Goal: Task Accomplishment & Management: Use online tool/utility

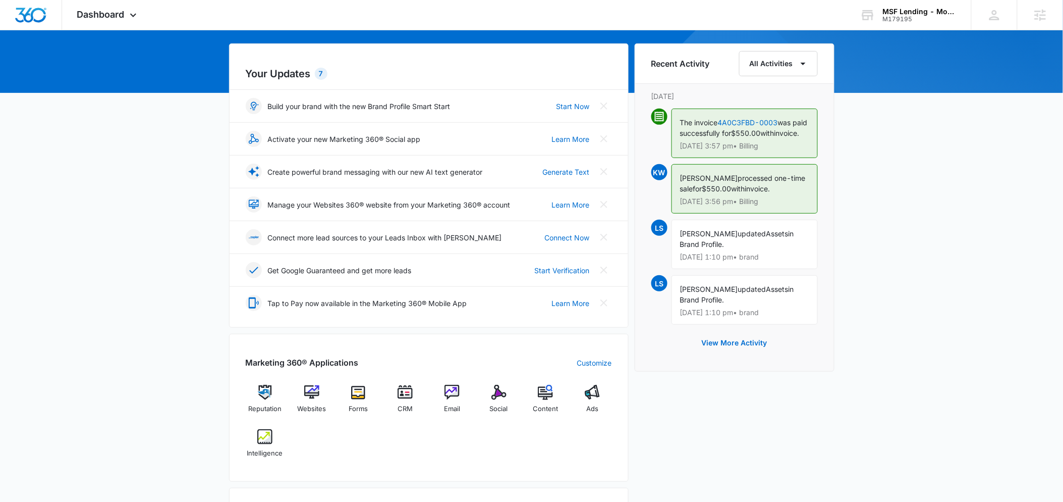
scroll to position [91, 0]
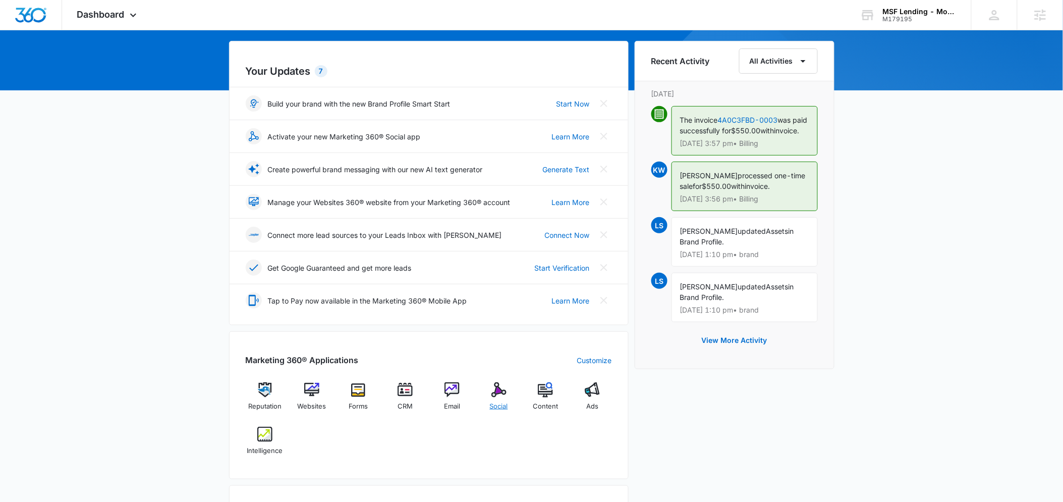
click at [506, 398] on div "Social" at bounding box center [498, 400] width 39 height 36
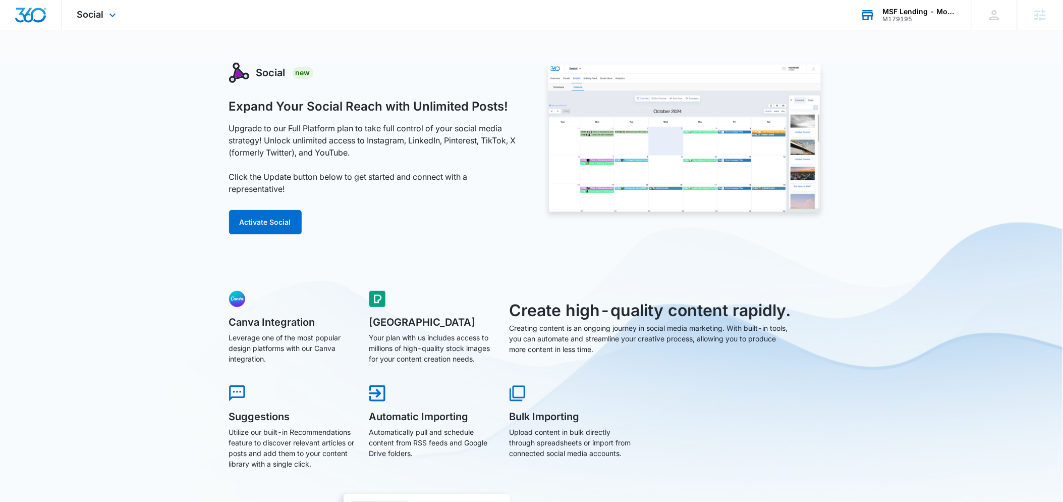
click at [883, 23] on div "MSF Lending - Mortgage Solution Finders, Inc. M179195 Your Accounts View All" at bounding box center [908, 15] width 126 height 30
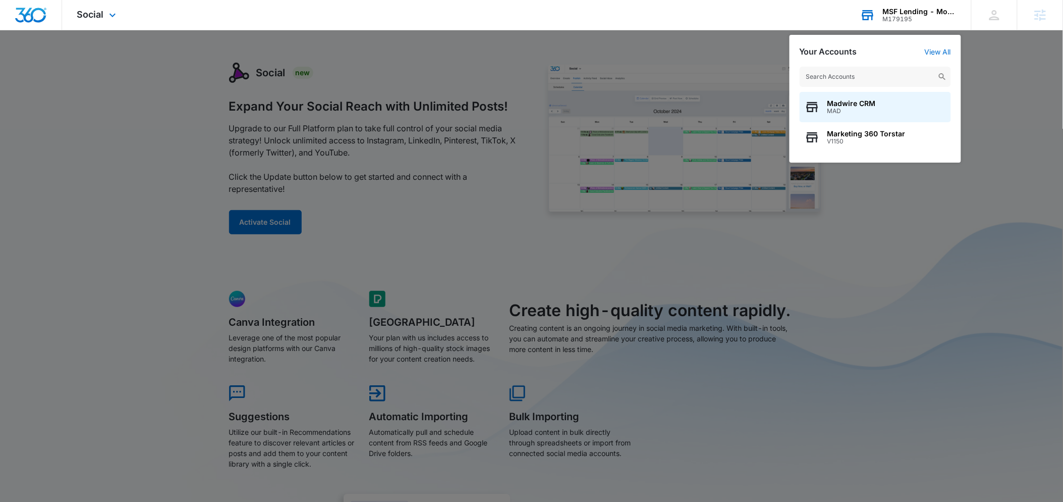
click at [863, 76] on input "text" at bounding box center [875, 77] width 151 height 20
type input "l"
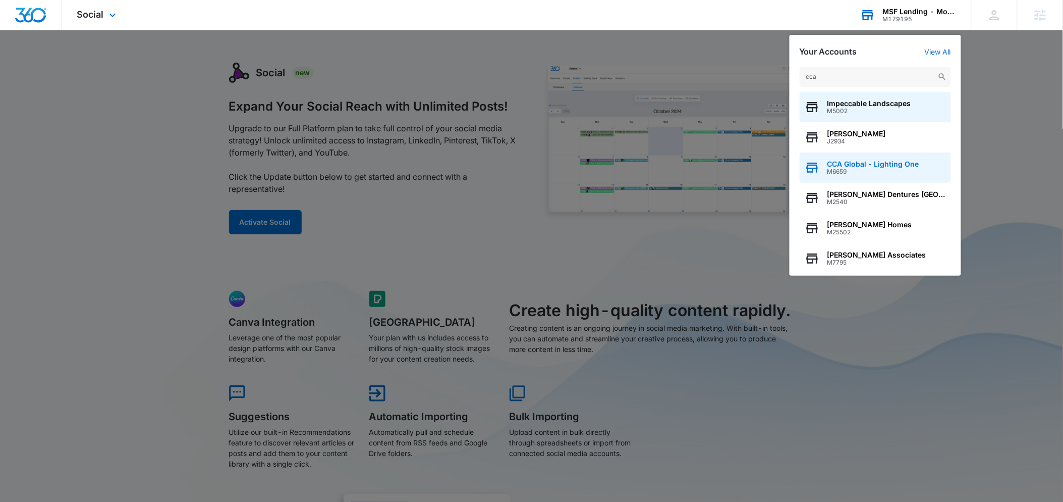
type input "cca"
click at [856, 156] on div "CCA Global - Lighting One M6659" at bounding box center [875, 167] width 151 height 30
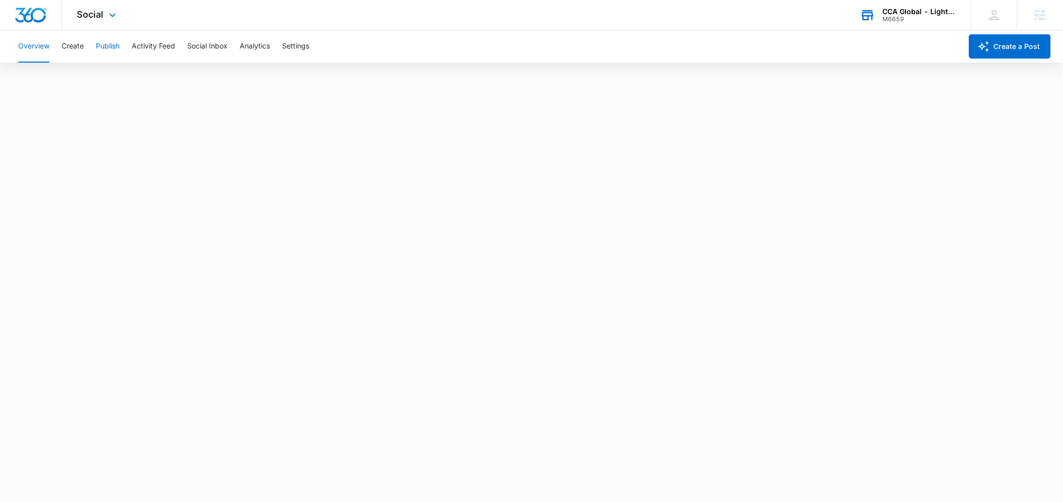
click at [111, 41] on button "Publish" at bounding box center [108, 46] width 24 height 32
click at [79, 46] on button "Create" at bounding box center [73, 46] width 22 height 32
